Goal: Navigation & Orientation: Find specific page/section

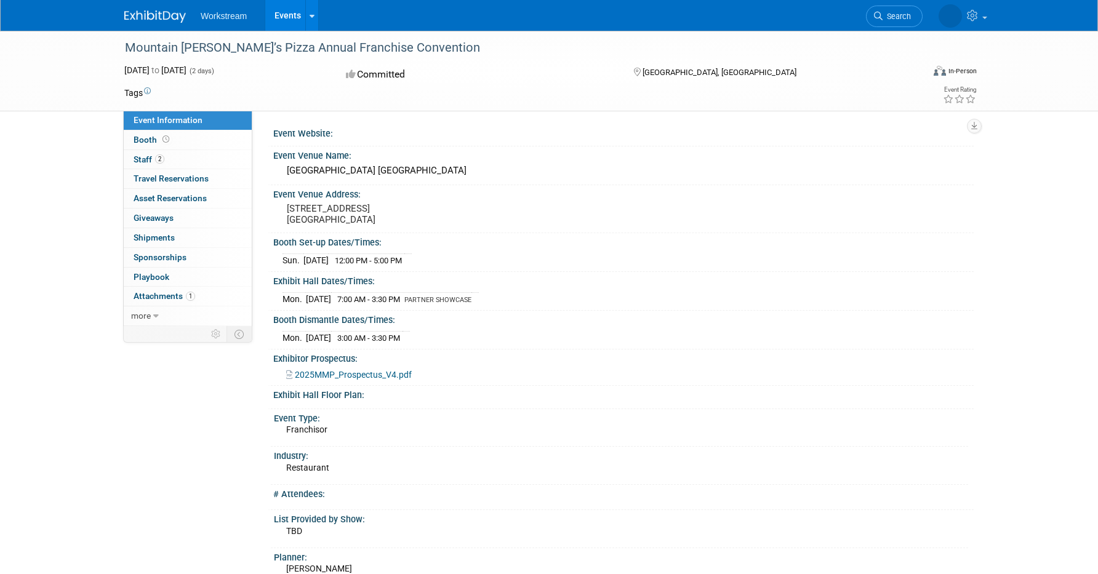
click at [285, 18] on link "Events" at bounding box center [287, 15] width 45 height 31
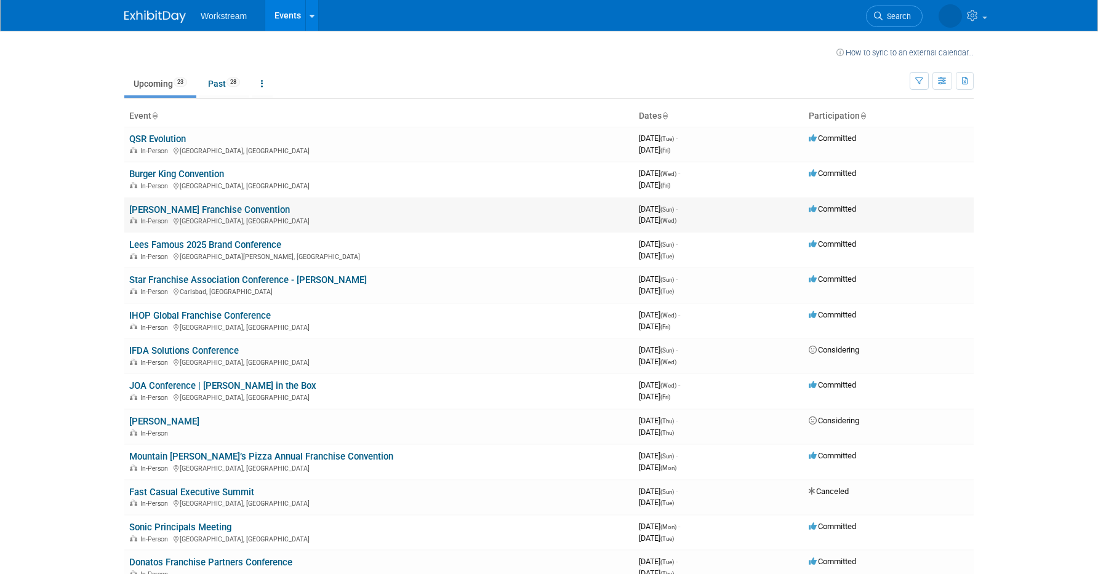
click at [242, 209] on link "[PERSON_NAME] Franchise Convention" at bounding box center [209, 209] width 161 height 11
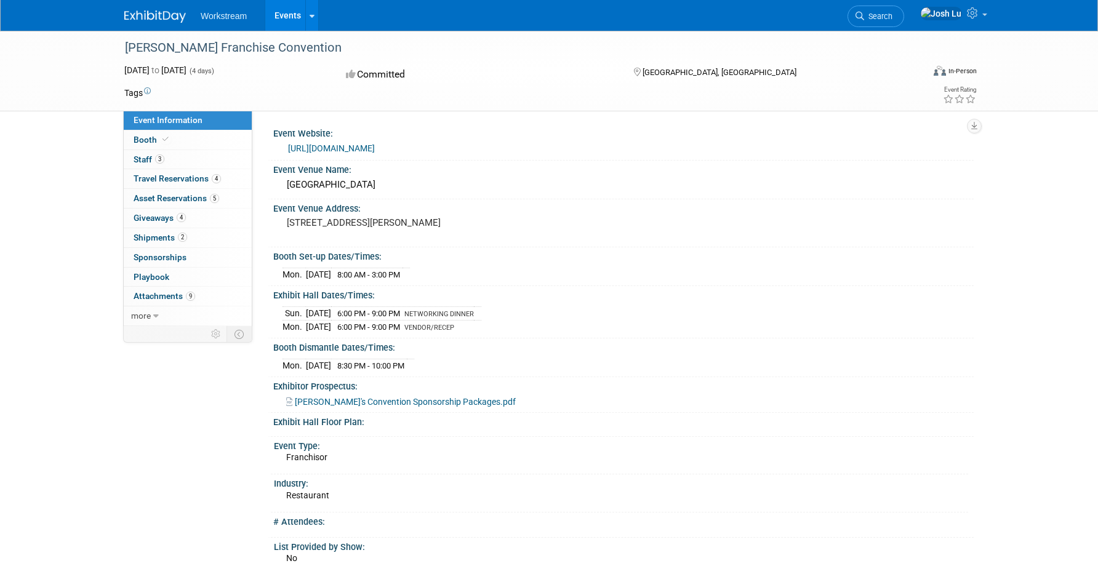
click at [375, 149] on link "[URL][DOMAIN_NAME]" at bounding box center [331, 148] width 87 height 10
click at [174, 140] on link "Booth" at bounding box center [188, 139] width 128 height 19
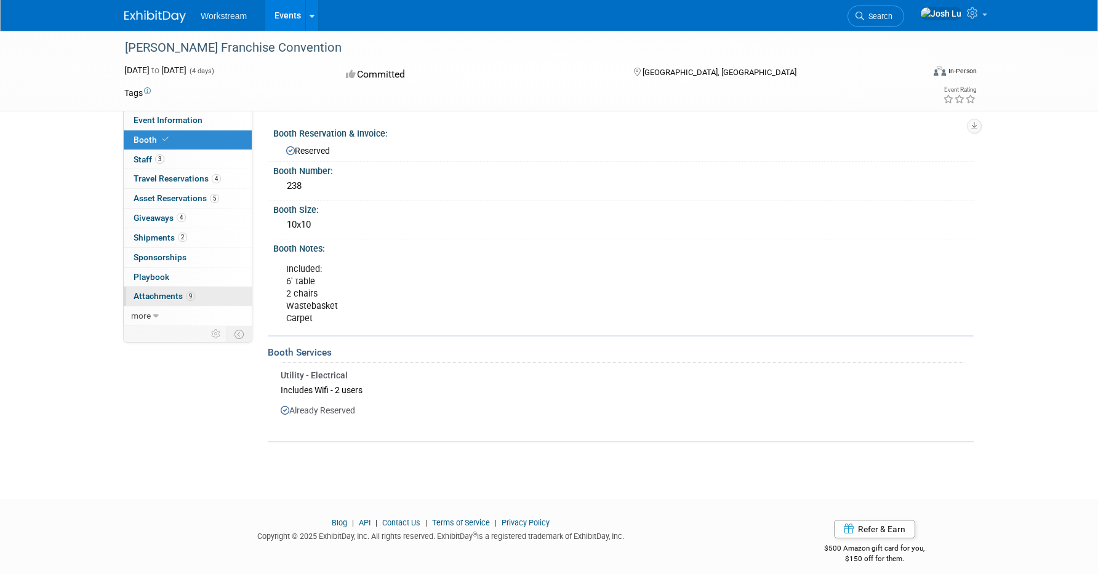
click at [170, 294] on span "Attachments 9" at bounding box center [165, 296] width 62 height 10
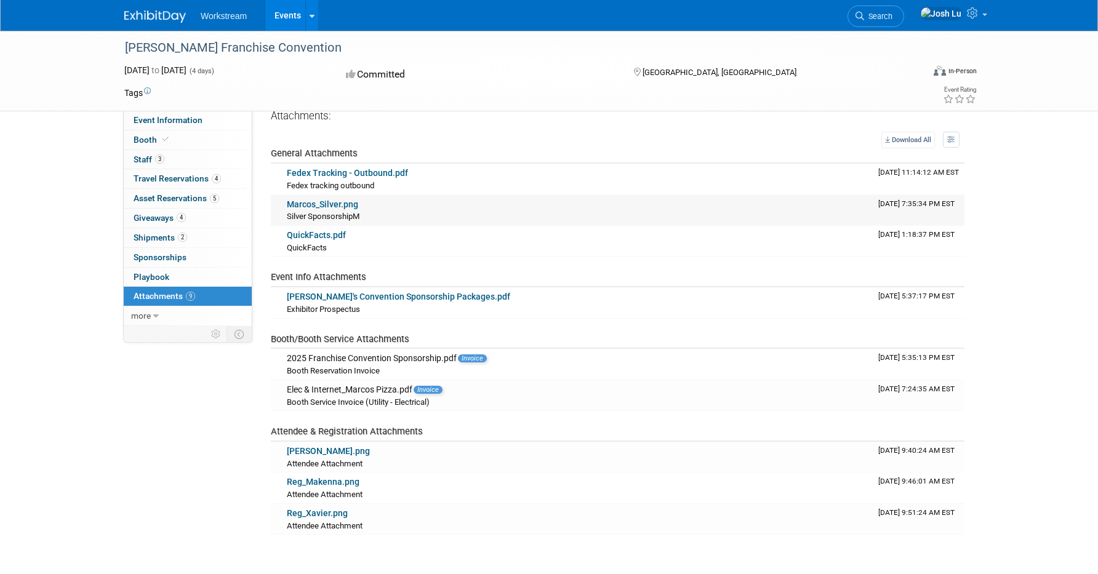
scroll to position [32, 0]
